Goal: Transaction & Acquisition: Purchase product/service

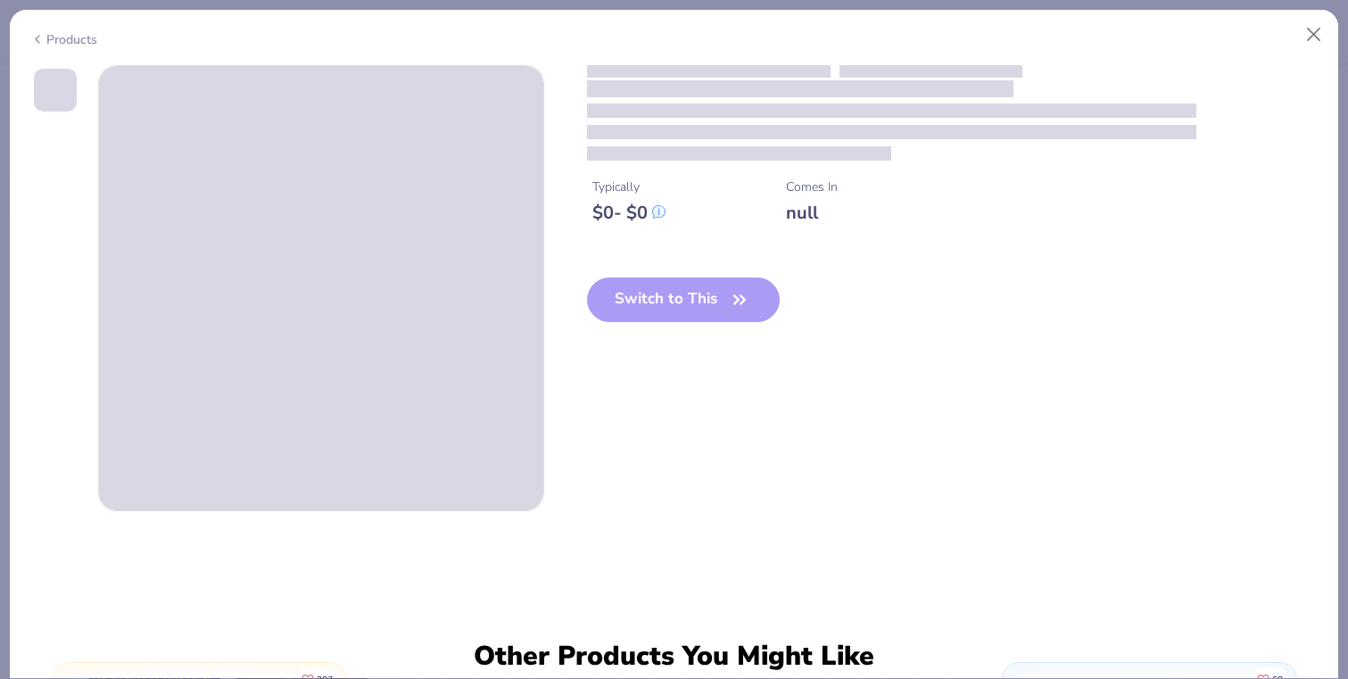
click at [688, 297] on div "Switch to This" at bounding box center [684, 313] width 194 height 73
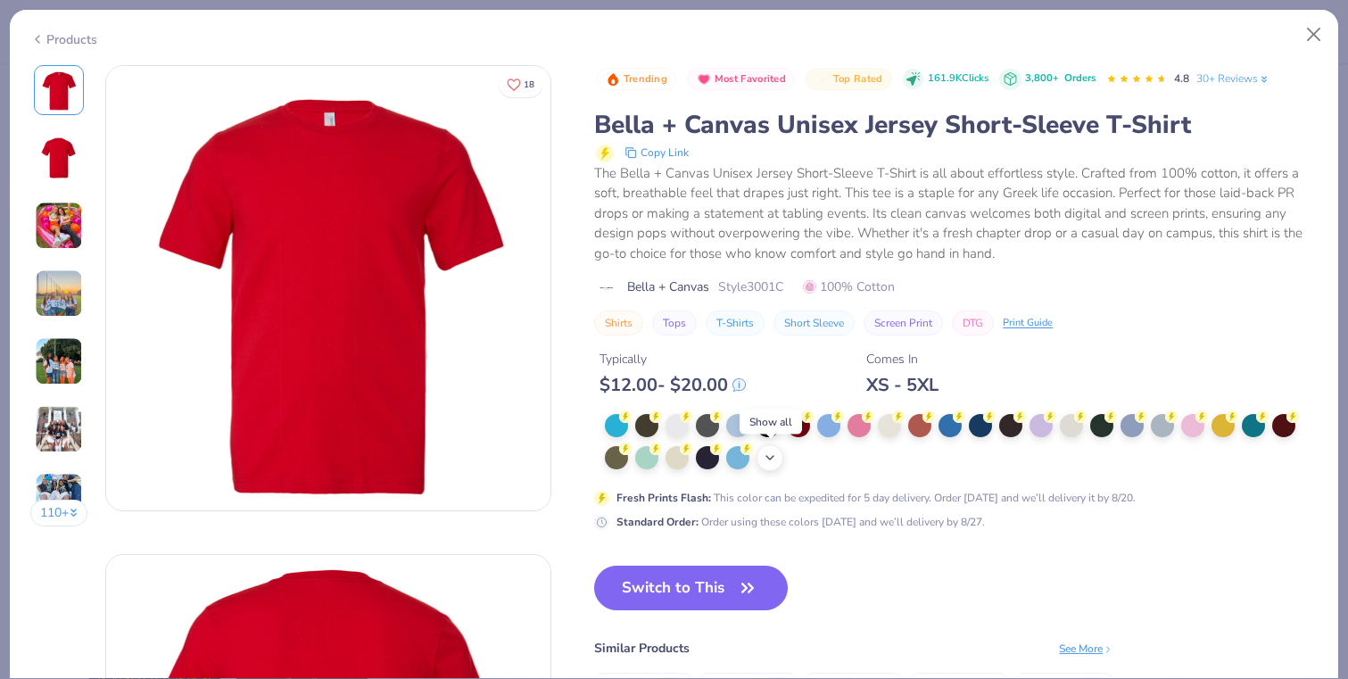
click at [776, 457] on icon at bounding box center [769, 457] width 14 height 14
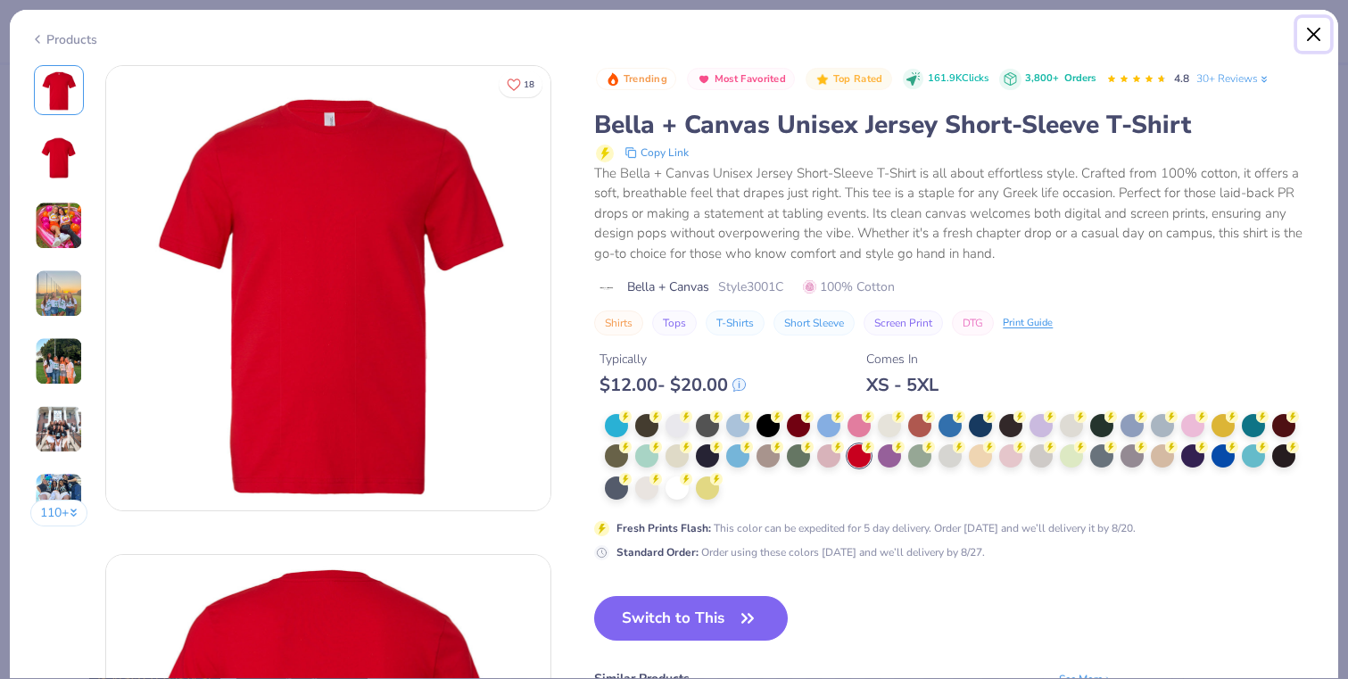
click at [1319, 31] on button "Close" at bounding box center [1314, 35] width 34 height 34
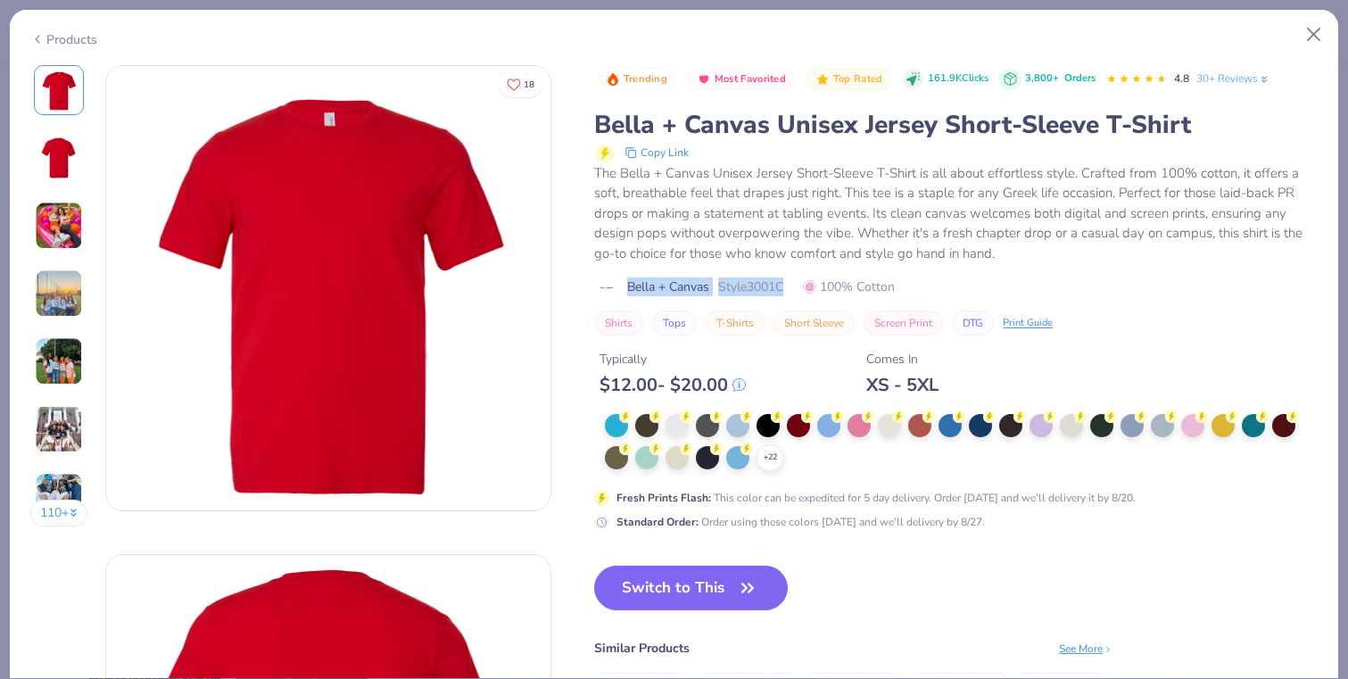
drag, startPoint x: 795, startPoint y: 289, endPoint x: 625, endPoint y: 293, distance: 169.5
click at [625, 293] on div "Bella + Canvas Style 3001C 100% Cotton" at bounding box center [955, 286] width 723 height 19
copy div "Bella + Canvas Style 3001C"
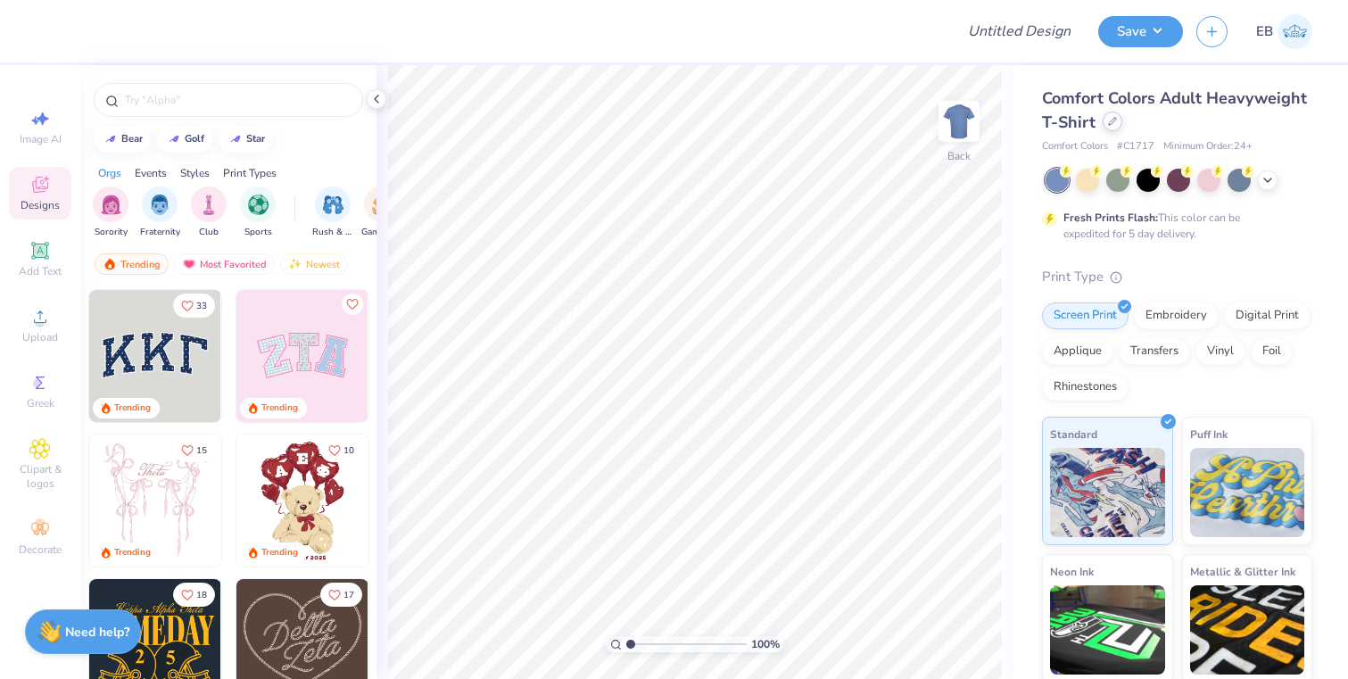
click at [1112, 122] on icon at bounding box center [1112, 121] width 9 height 9
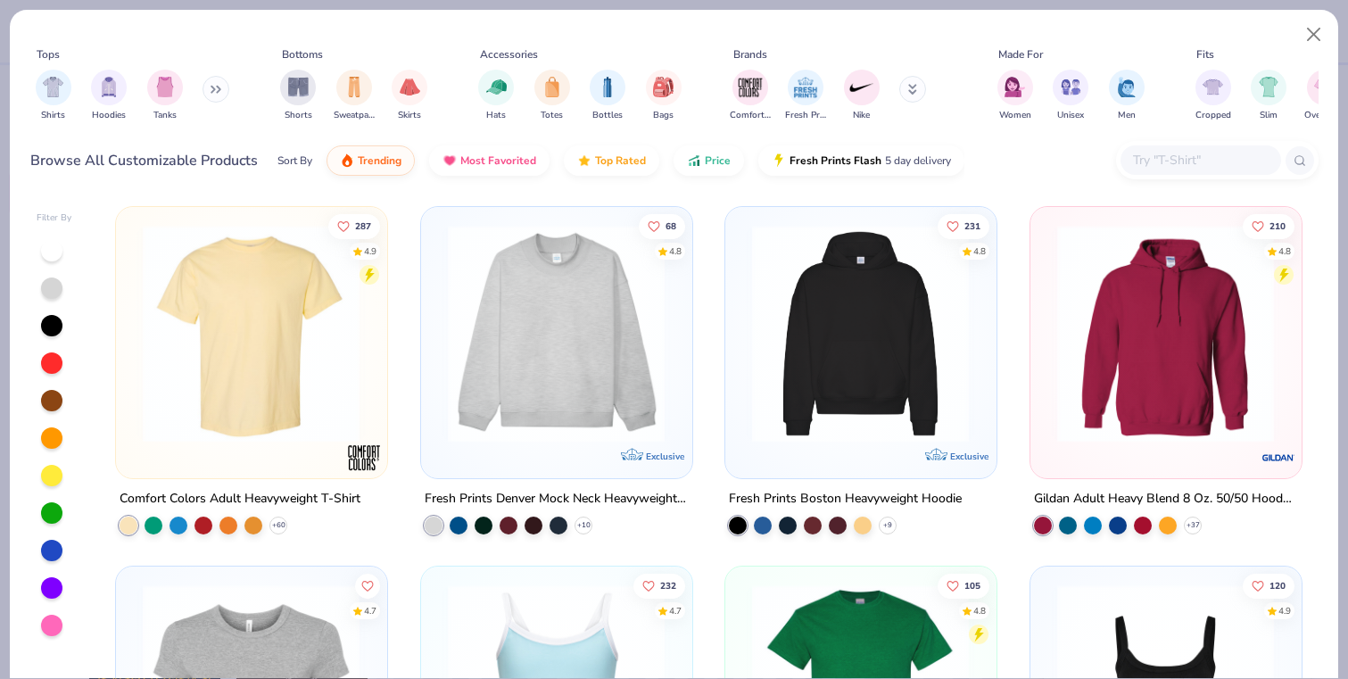
click at [1156, 164] on input "text" at bounding box center [1199, 160] width 137 height 21
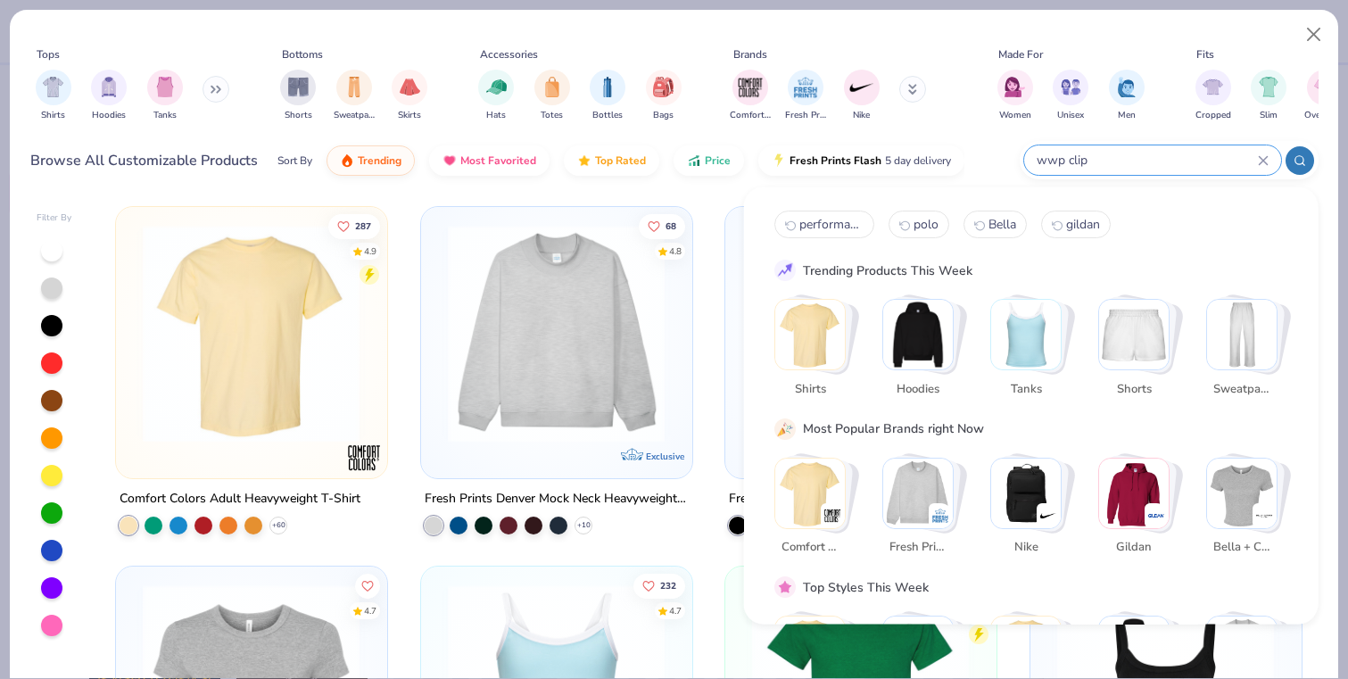
type input "wwp clips"
